Goal: Task Accomplishment & Management: Use online tool/utility

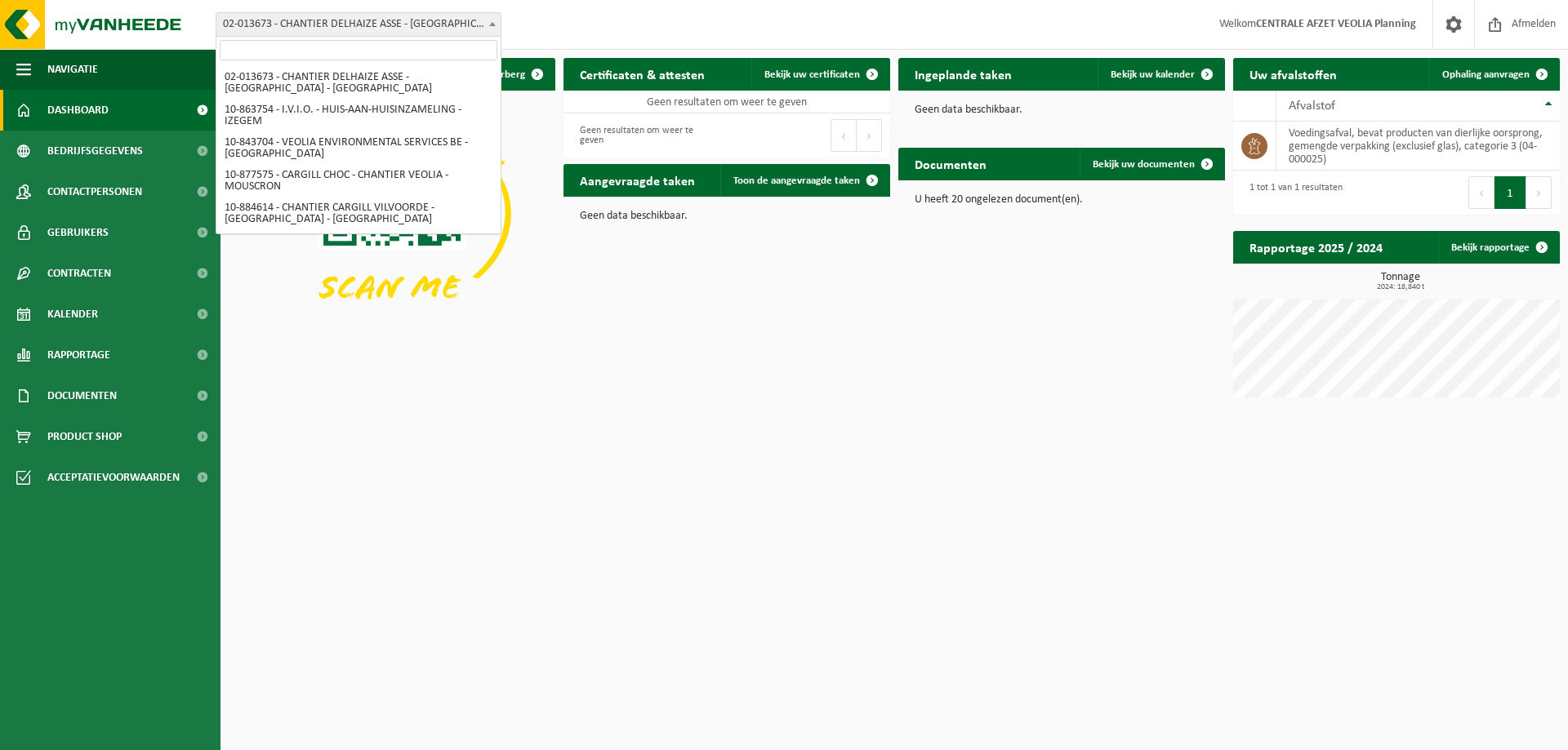
click at [338, 21] on span "02-013673 - CHANTIER DELHAIZE ASSE - [GEOGRAPHIC_DATA] - [GEOGRAPHIC_DATA]" at bounding box center [359, 25] width 285 height 23
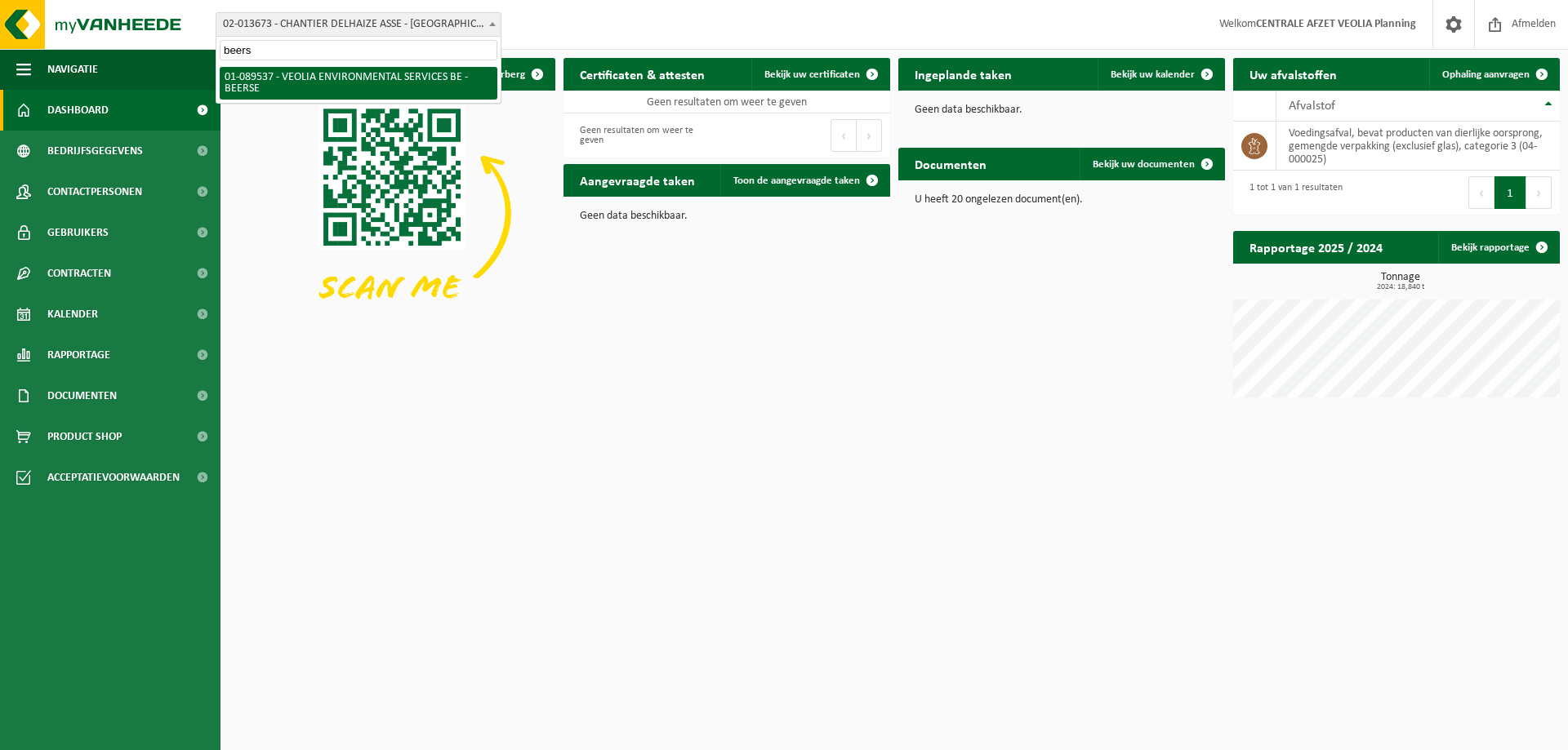
type input "beerse"
select select "732"
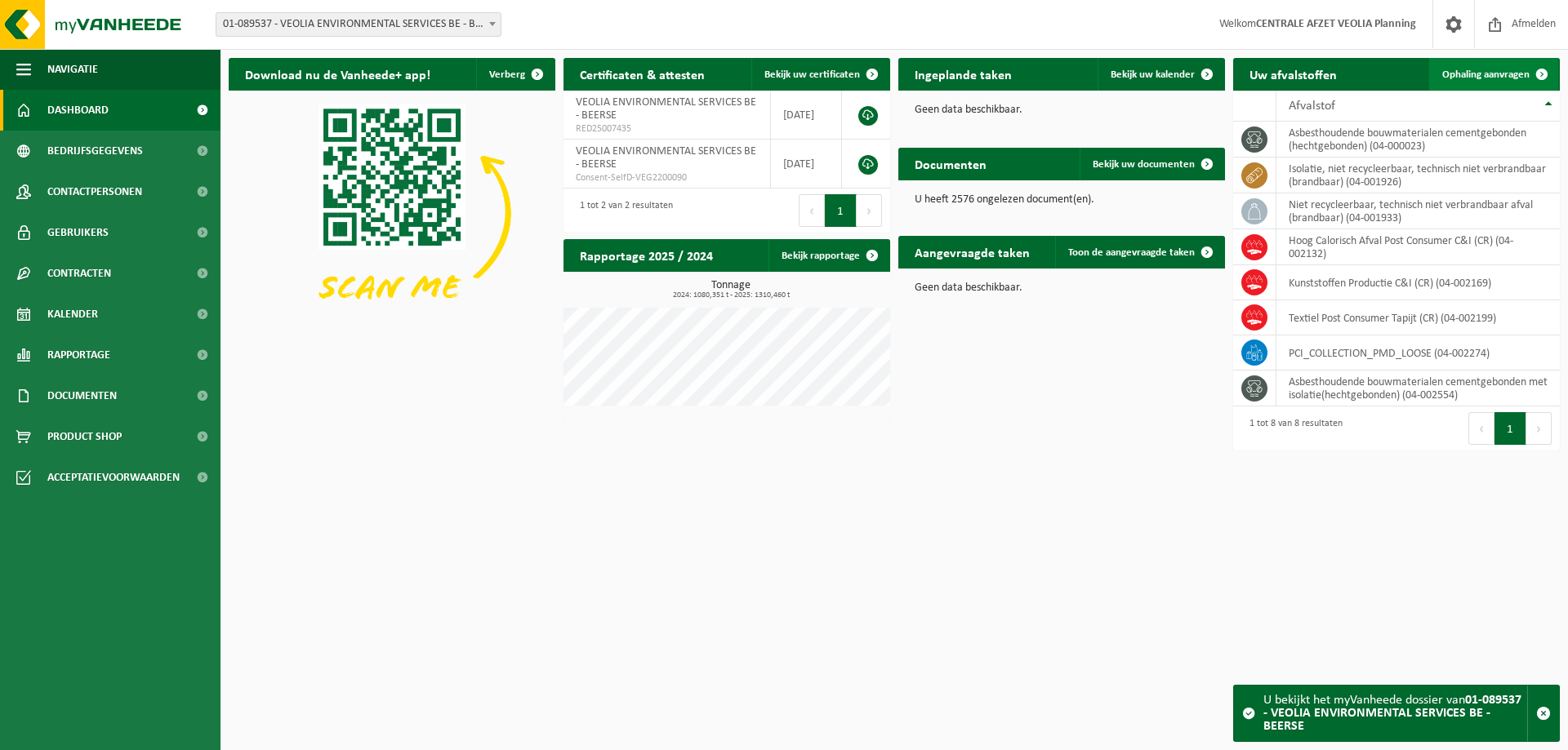
click at [1477, 77] on span "Ophaling aanvragen" at bounding box center [1485, 74] width 87 height 11
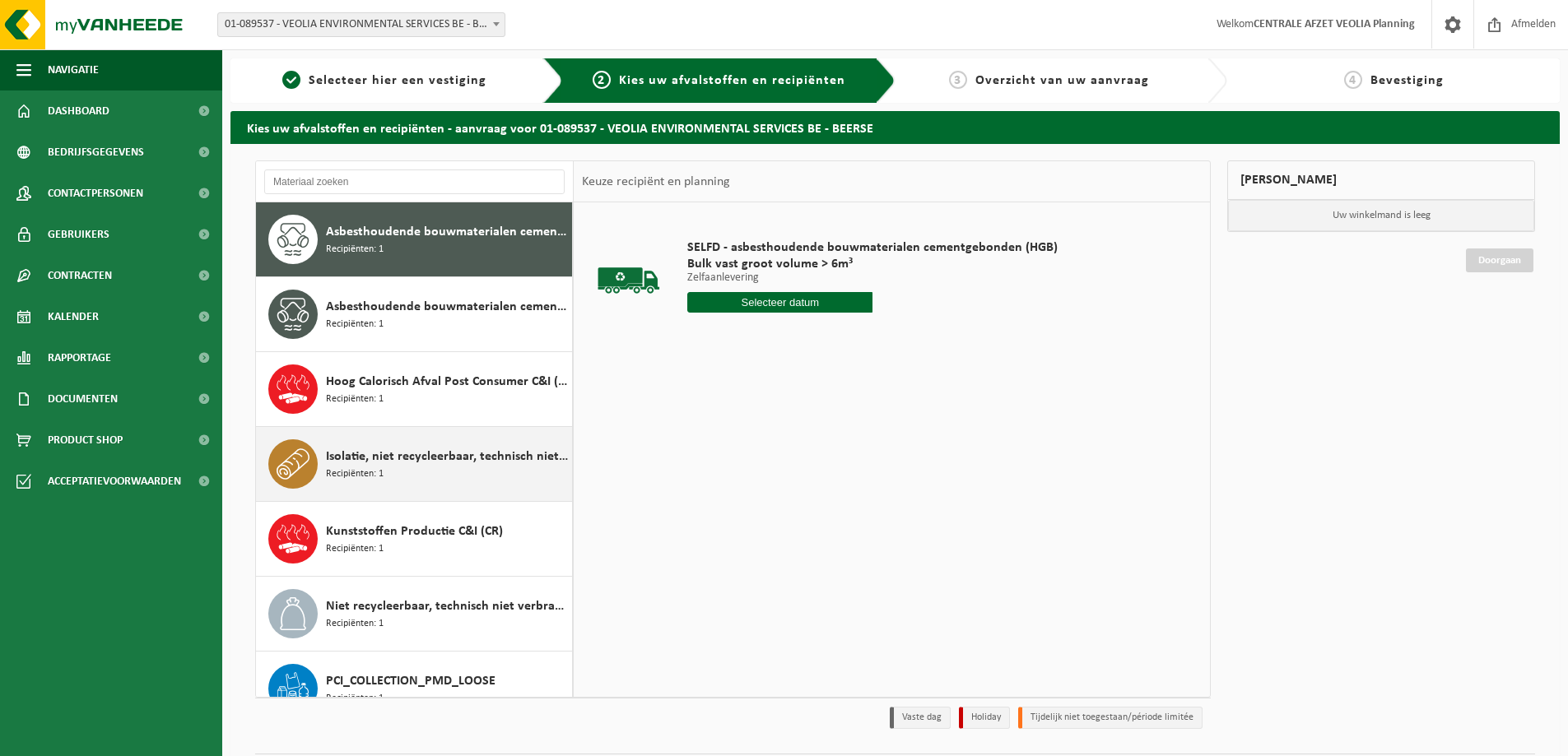
click at [419, 447] on span "Isolatie, niet recycleerbaar, technisch niet verbrandbaar (brandbaar)" at bounding box center [447, 457] width 242 height 19
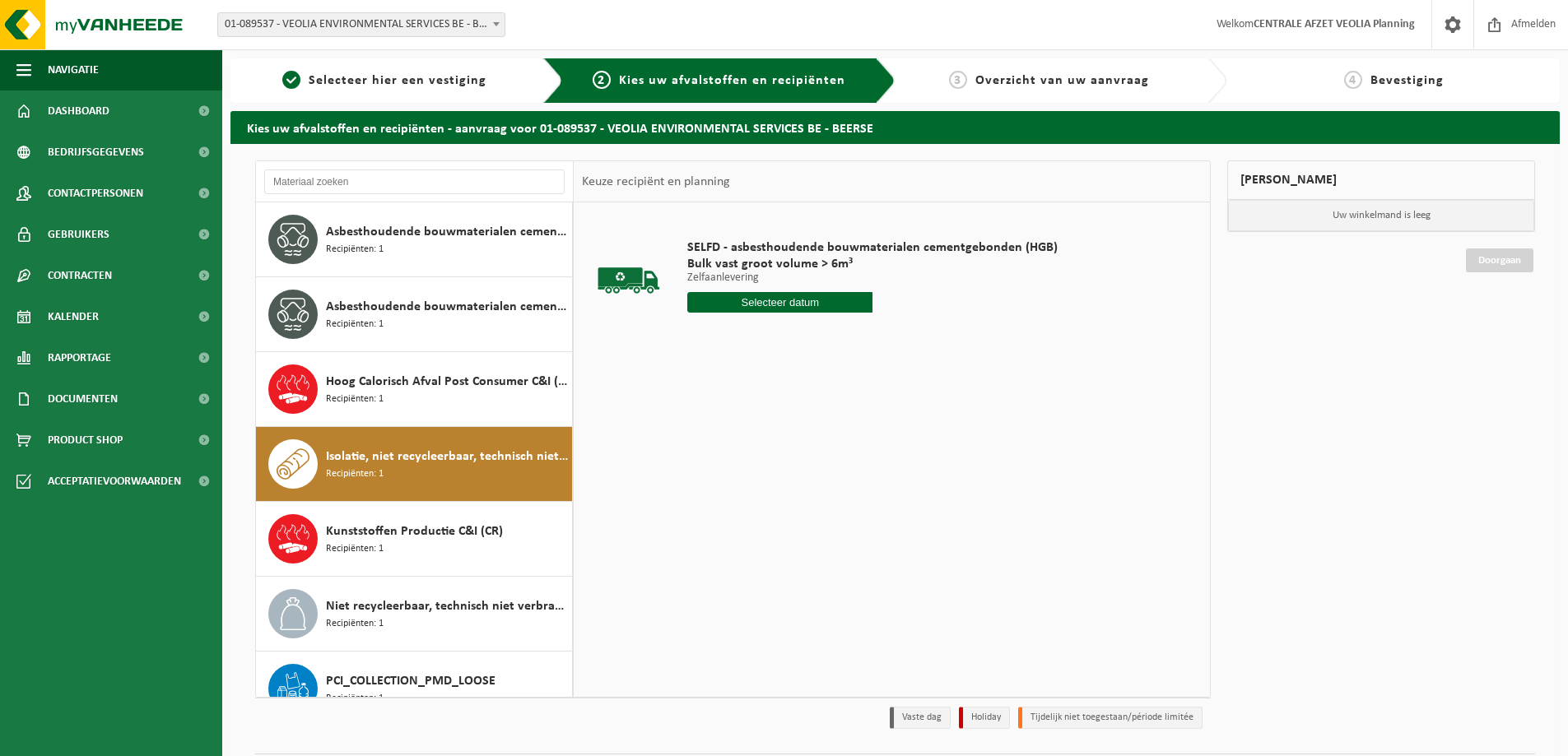
scroll to position [104, 0]
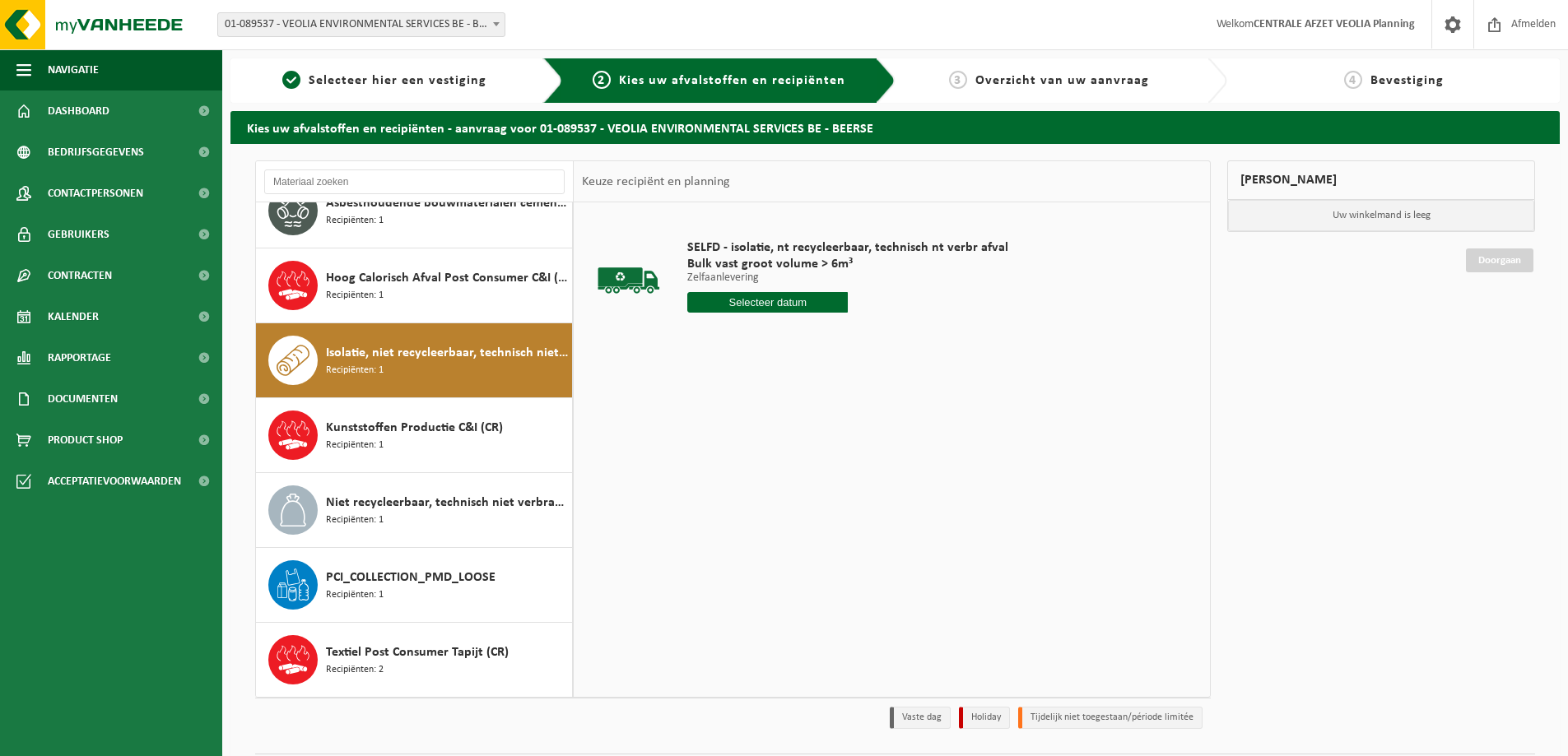
click at [771, 311] on input "text" at bounding box center [768, 301] width 161 height 20
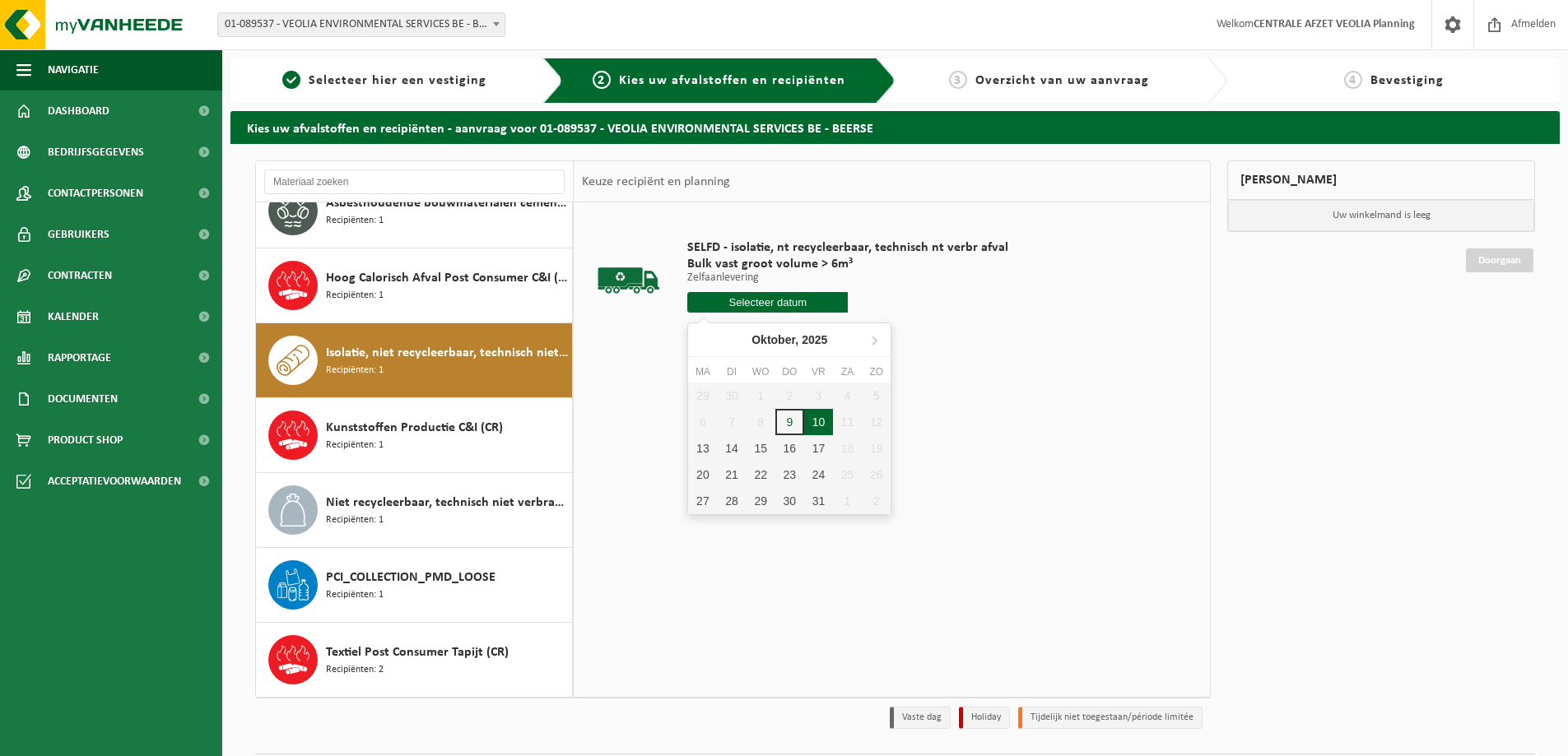
click at [819, 420] on div "10" at bounding box center [819, 422] width 29 height 26
type input "Van [DATE]"
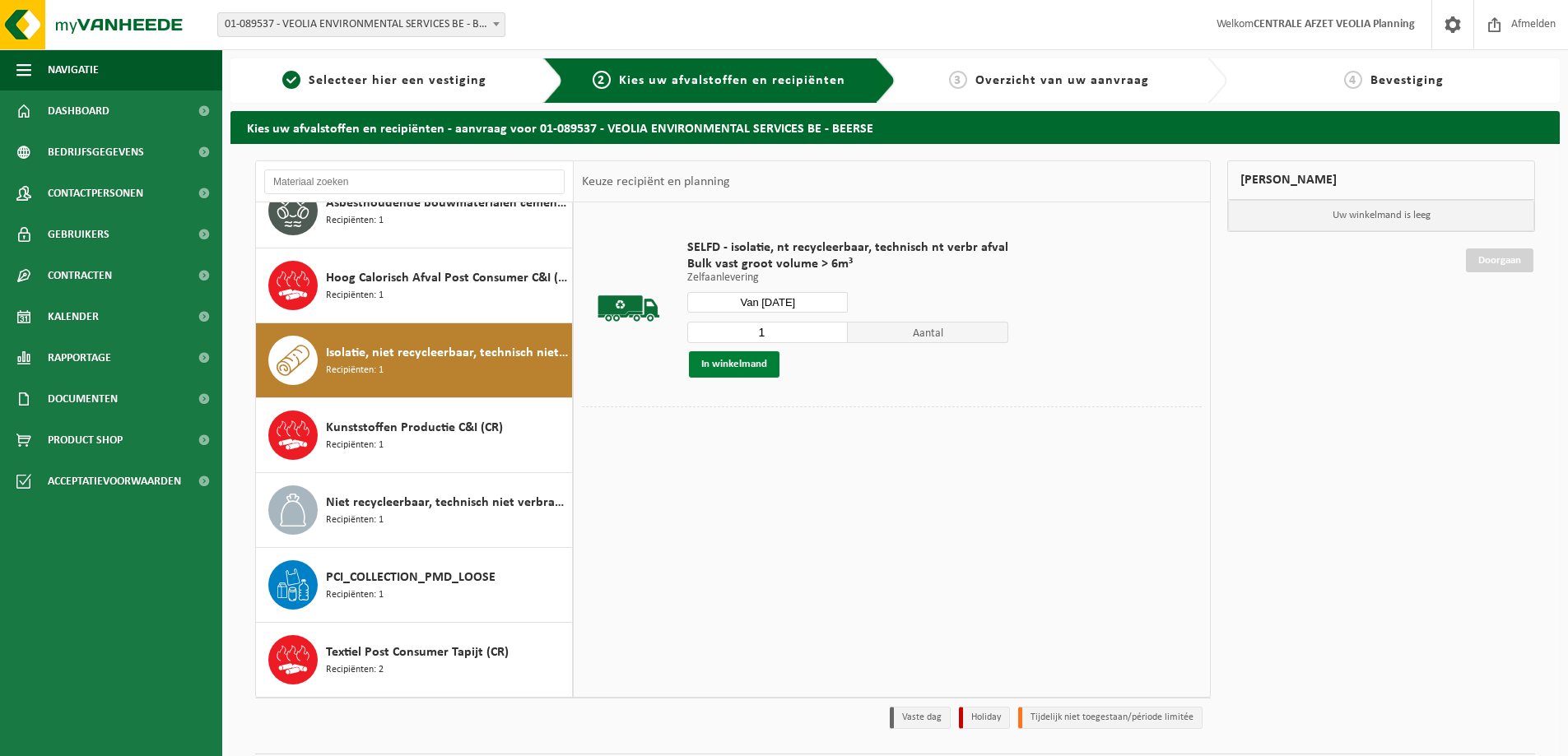
click at [745, 366] on button "In winkelmand" at bounding box center [734, 364] width 90 height 26
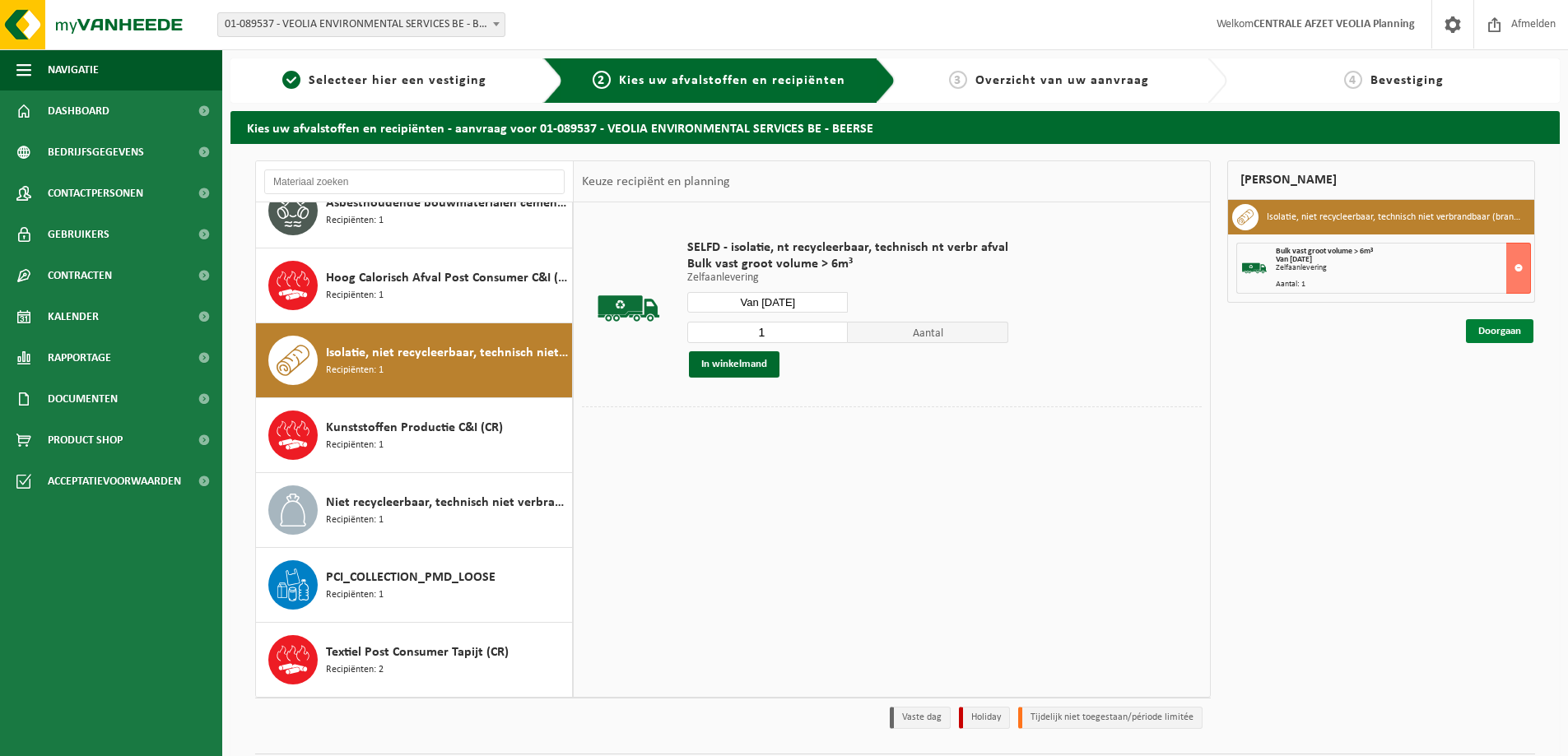
click at [1499, 333] on link "Doorgaan" at bounding box center [1499, 331] width 68 height 24
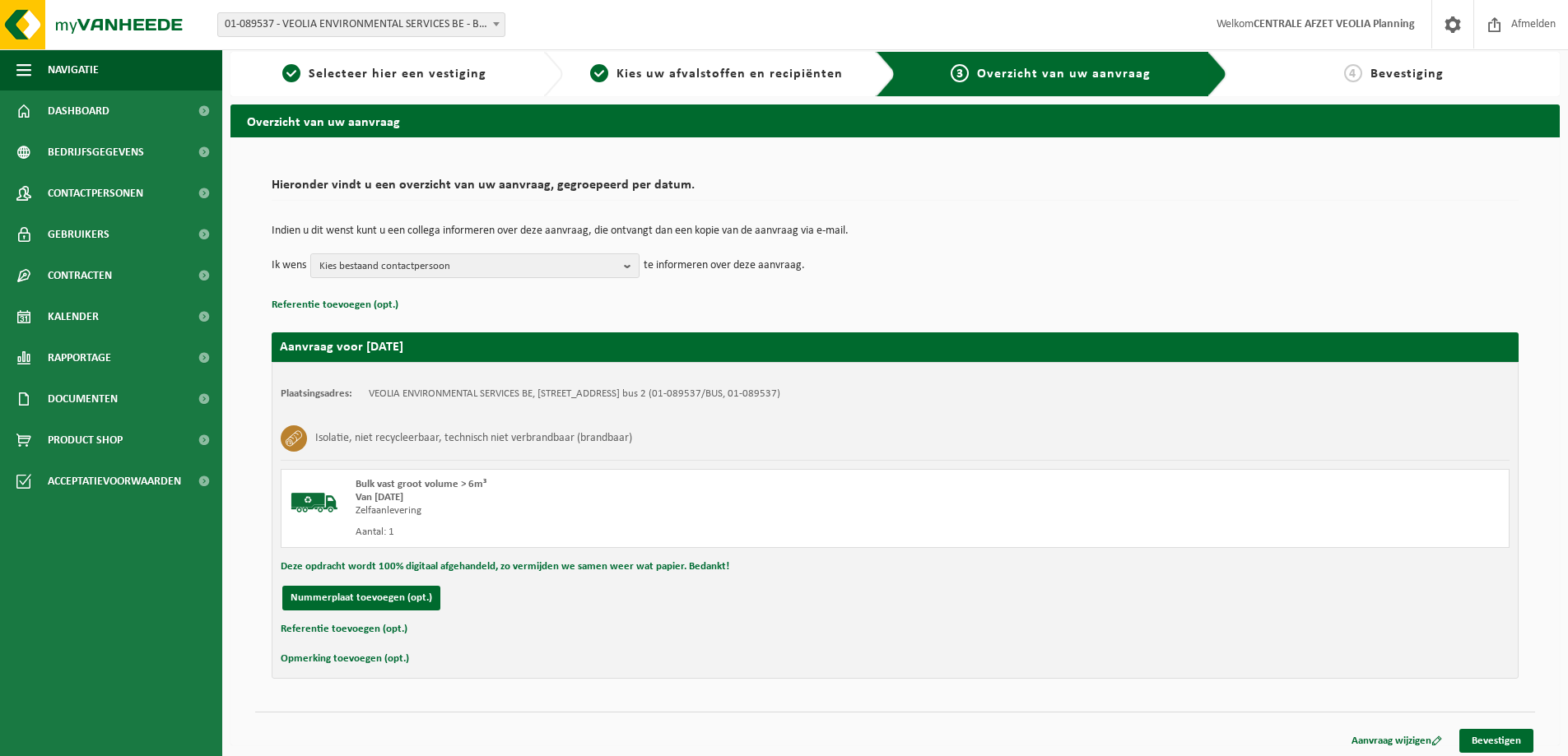
scroll to position [13, 0]
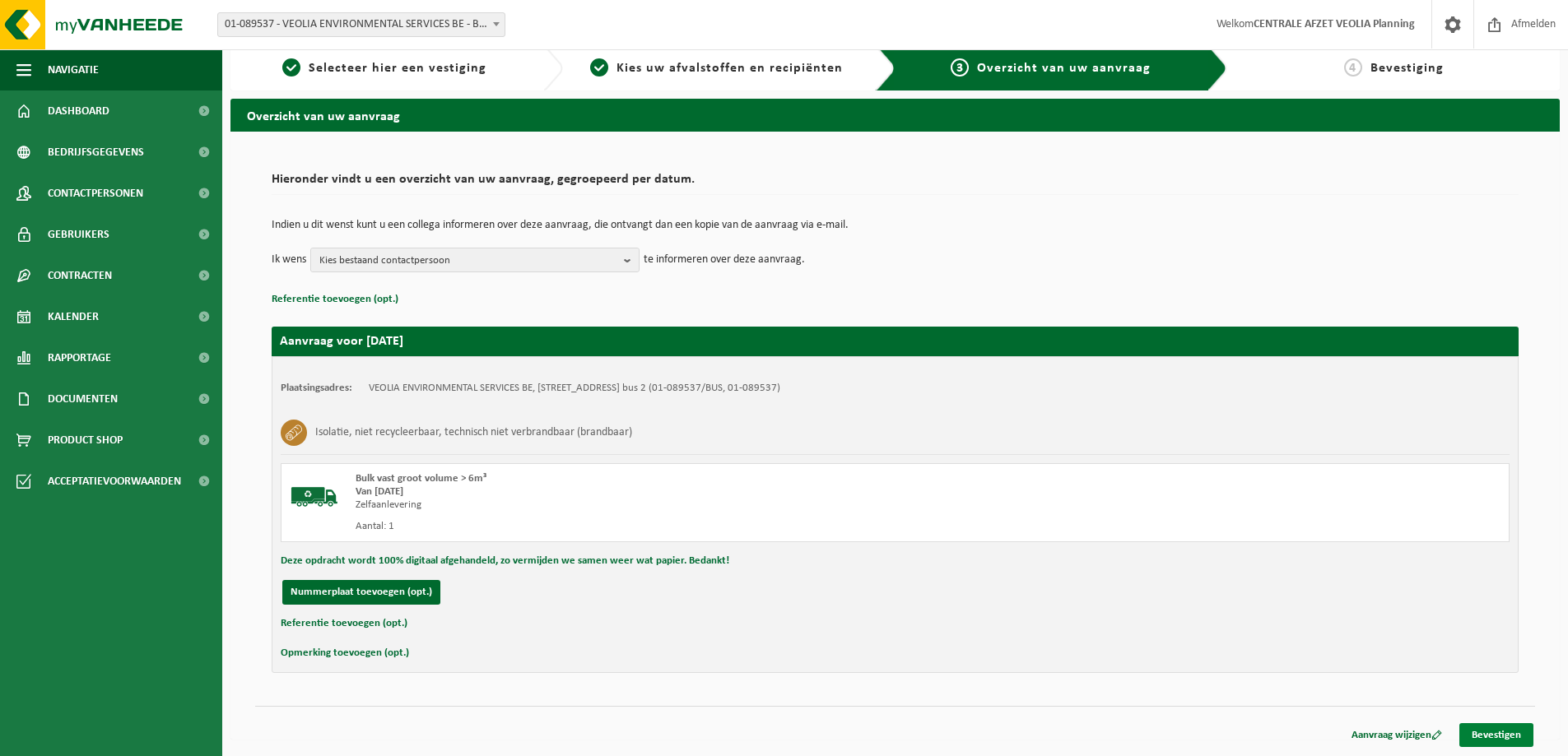
click at [1495, 739] on link "Bevestigen" at bounding box center [1496, 735] width 74 height 24
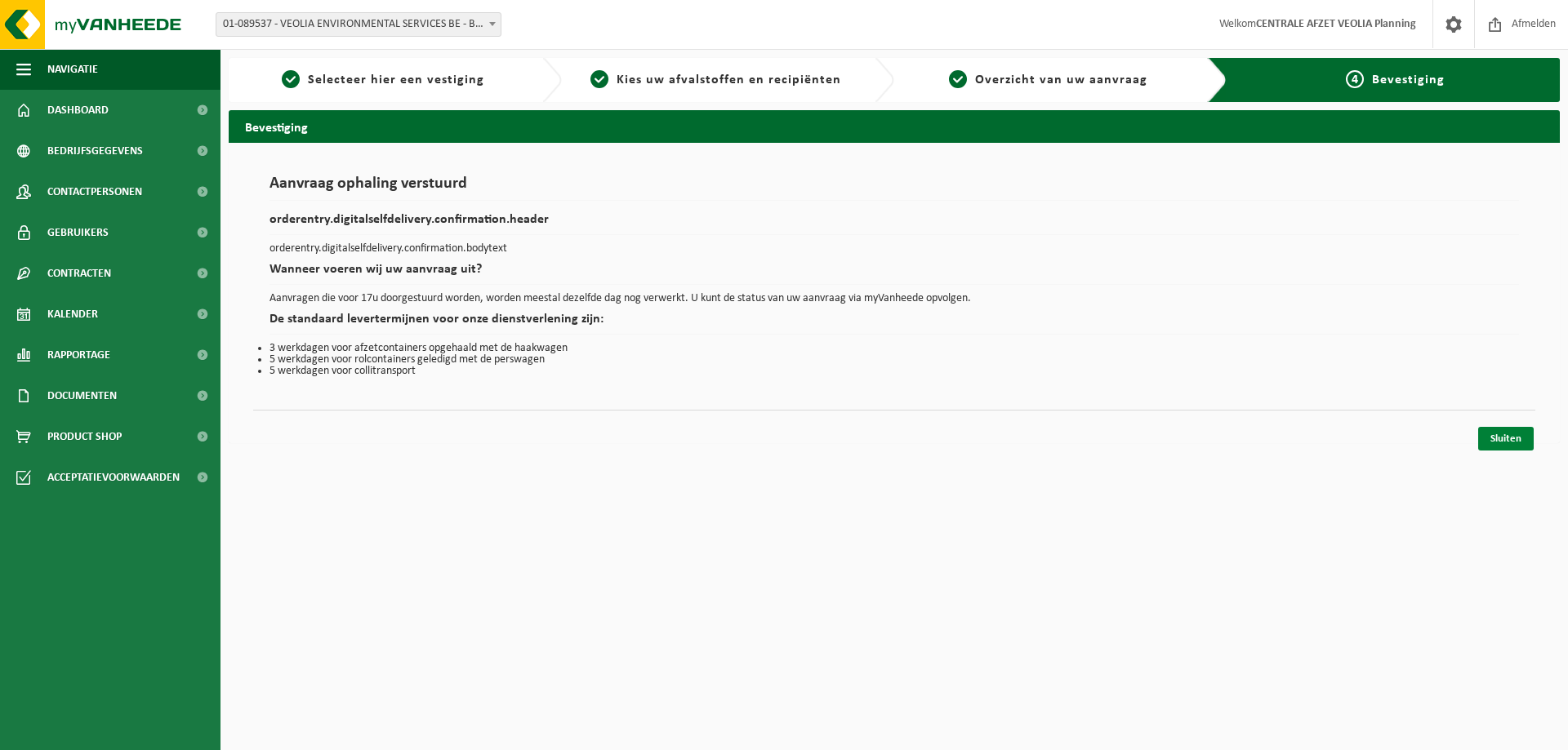
click at [1485, 431] on link "Sluiten" at bounding box center [1506, 438] width 56 height 24
